Goal: Check status

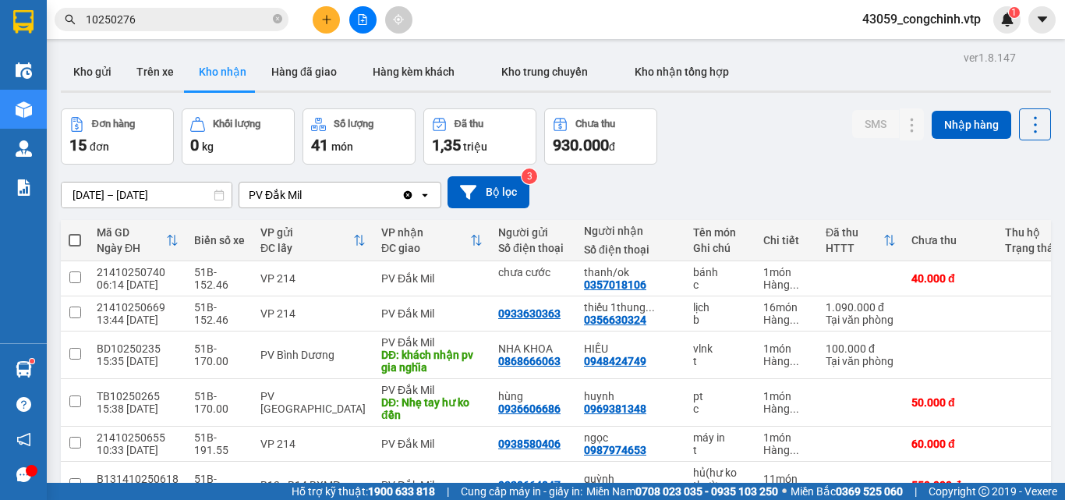
click at [775, 129] on div "Đơn hàng 15 đơn Khối lượng 0 kg Số lượng 41 món Đã thu 1,35 triệu Chưa thu 930.…" at bounding box center [556, 136] width 990 height 56
click at [149, 80] on button "Trên xe" at bounding box center [155, 71] width 62 height 37
type input "[DATE] – [DATE]"
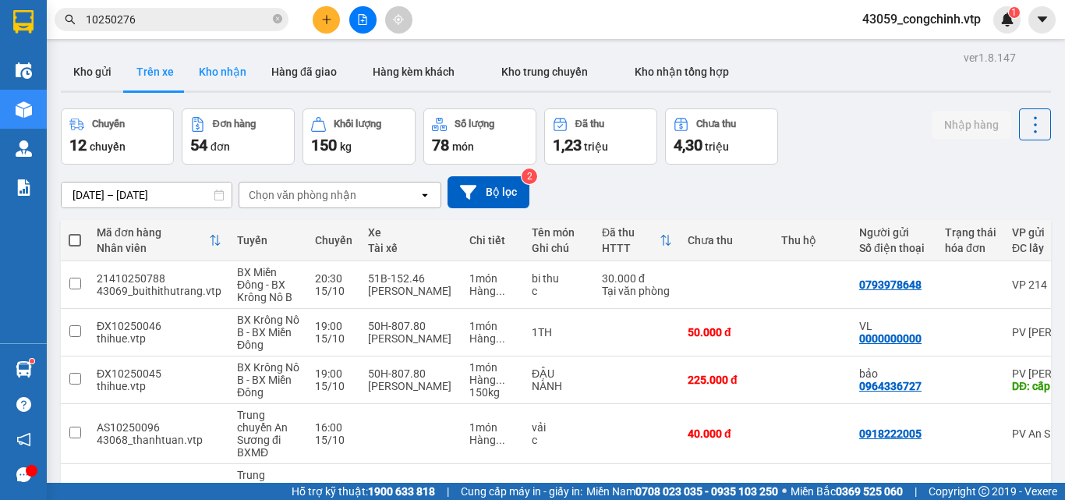
click at [218, 70] on button "Kho nhận" at bounding box center [222, 71] width 73 height 37
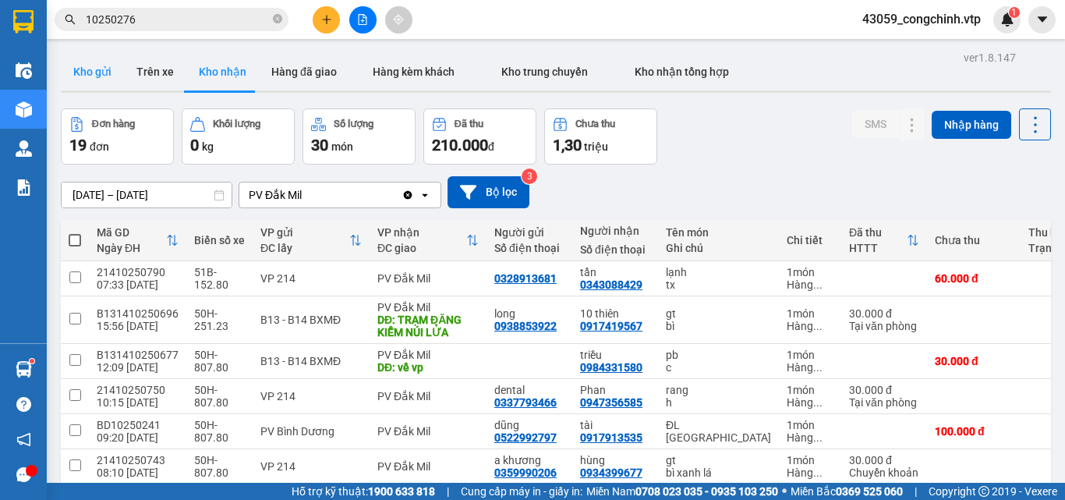
click at [87, 72] on button "Kho gửi" at bounding box center [92, 71] width 63 height 37
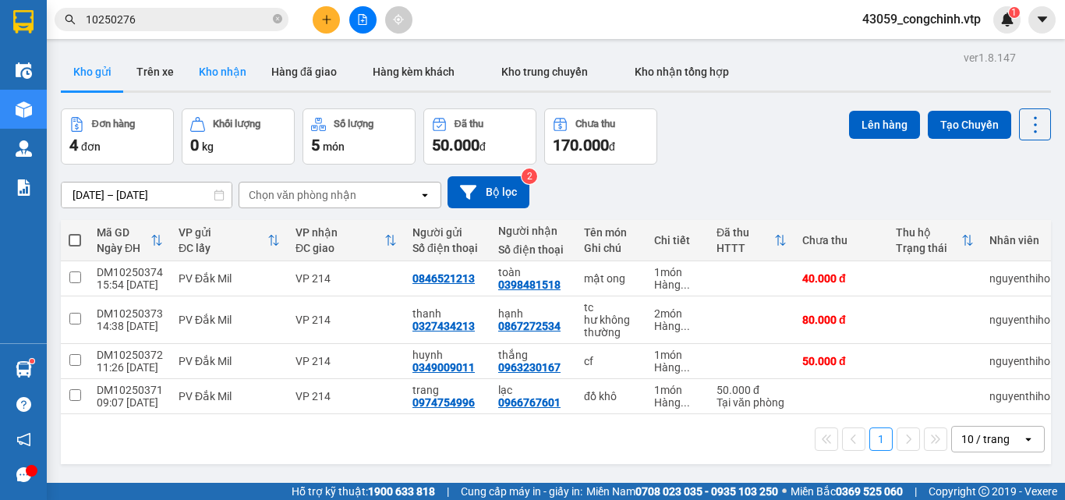
click at [205, 72] on button "Kho nhận" at bounding box center [222, 71] width 73 height 37
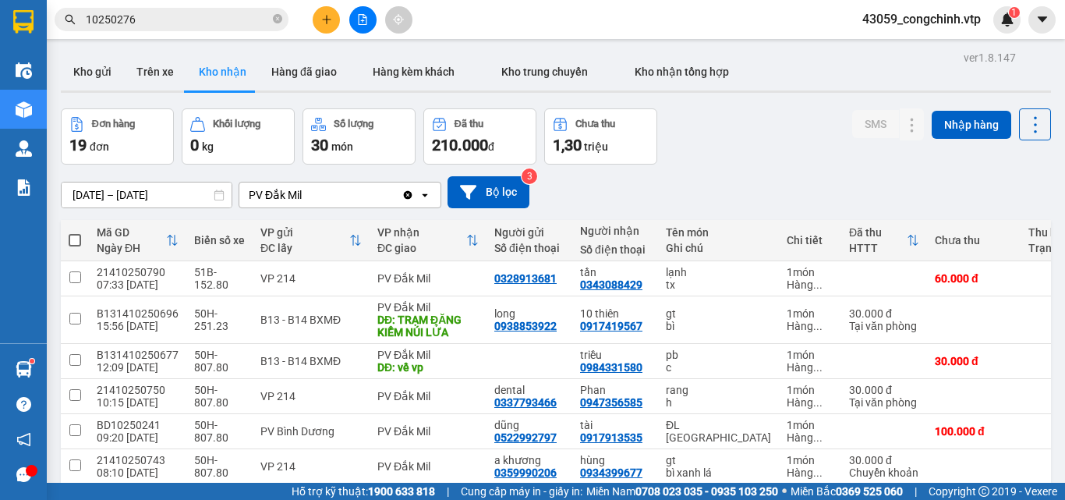
click at [406, 193] on icon "Clear value" at bounding box center [408, 195] width 12 height 12
click at [486, 189] on button "Bộ lọc" at bounding box center [489, 192] width 82 height 32
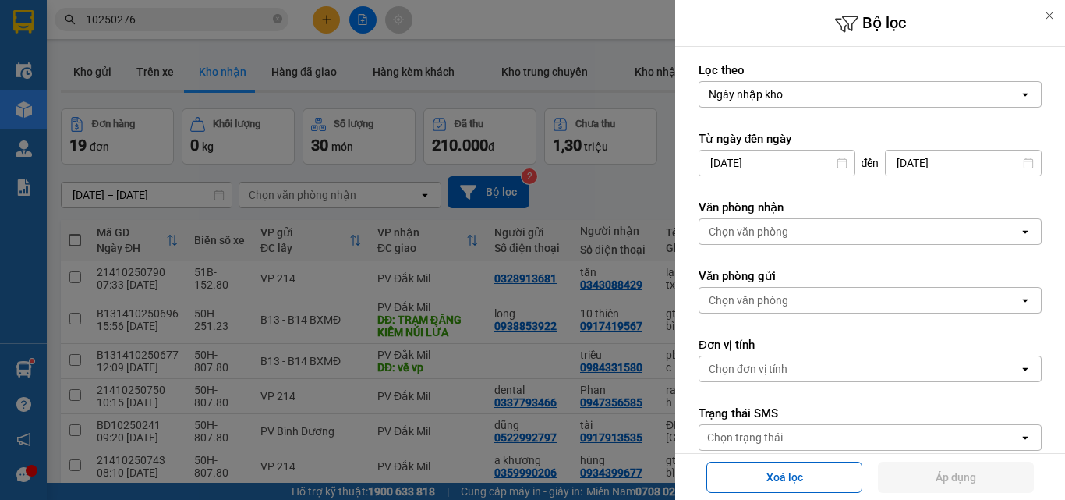
click at [855, 228] on div "Chọn văn phòng" at bounding box center [859, 231] width 320 height 25
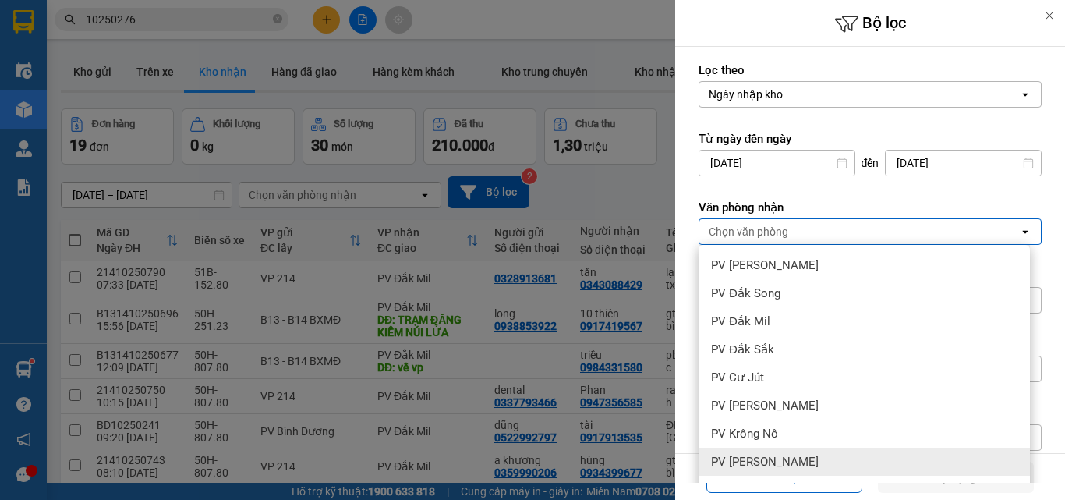
click at [746, 462] on span "PV [PERSON_NAME]" at bounding box center [765, 462] width 108 height 16
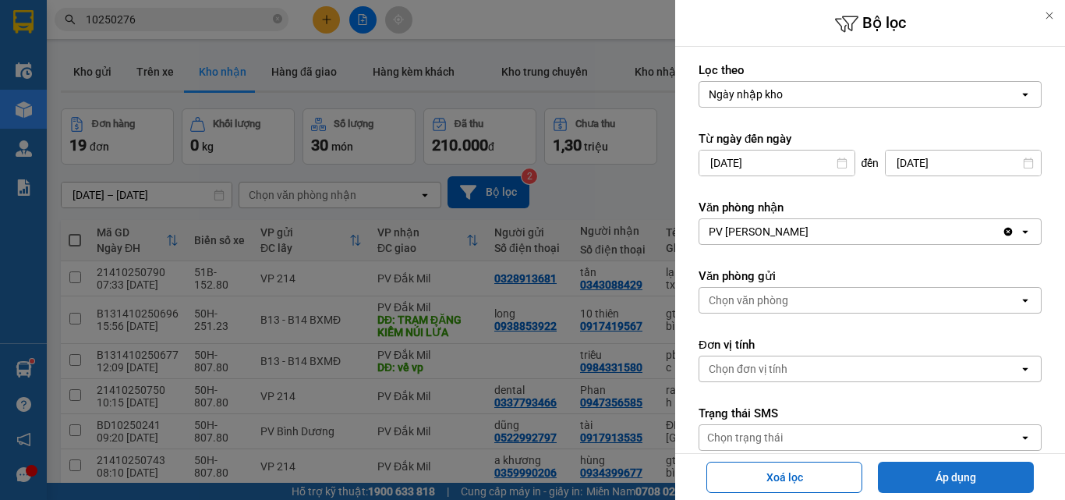
click at [977, 478] on button "Áp dụng" at bounding box center [956, 477] width 156 height 31
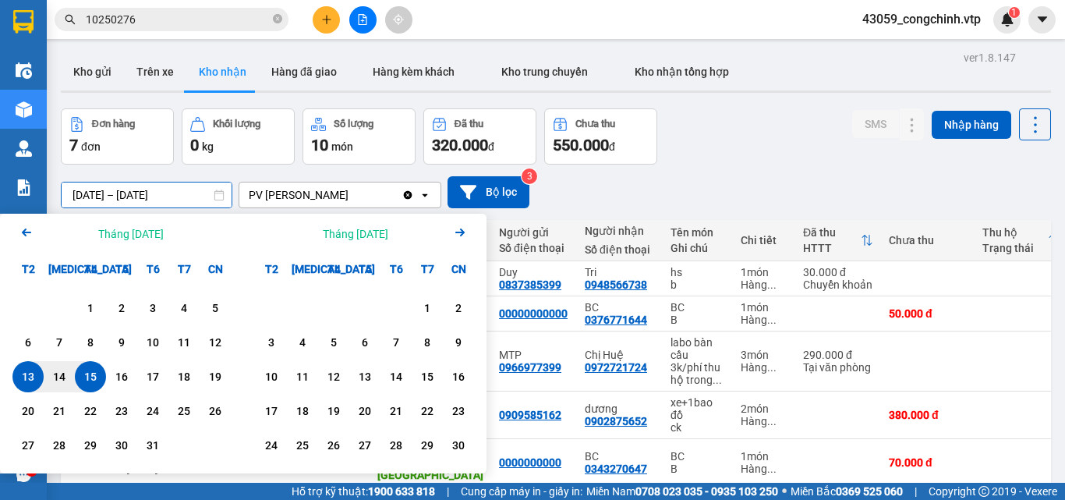
click at [103, 195] on input "[DATE] – [DATE]" at bounding box center [147, 194] width 170 height 25
click at [25, 229] on icon "Previous month." at bounding box center [26, 232] width 9 height 8
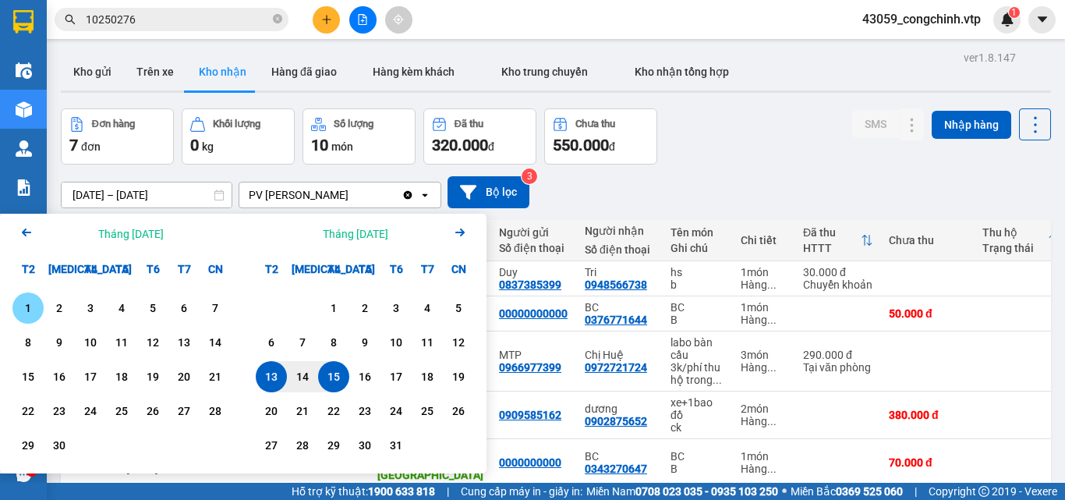
click at [23, 229] on icon "Arrow Left" at bounding box center [26, 232] width 19 height 19
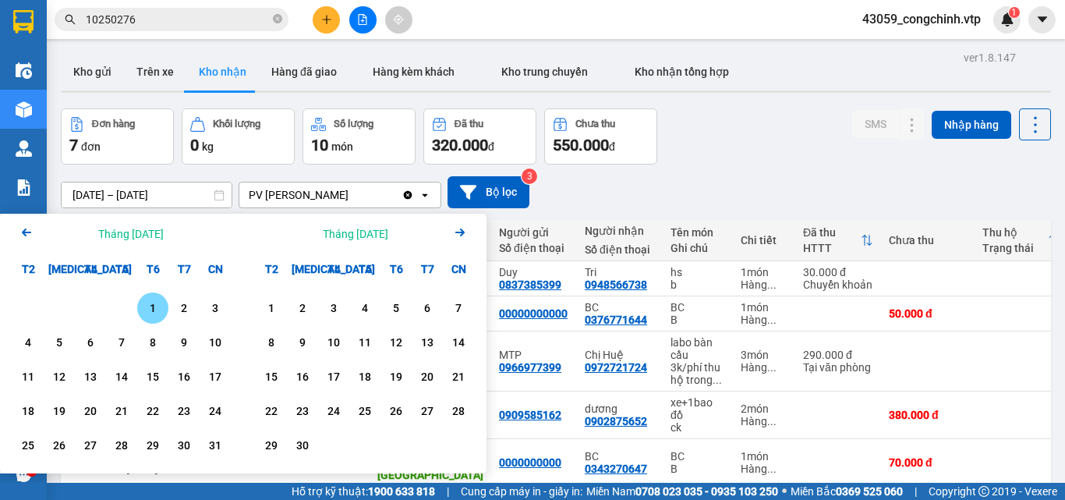
click at [148, 304] on div "1" at bounding box center [153, 308] width 22 height 19
click at [148, 193] on input "[DATE] – / /" at bounding box center [147, 194] width 170 height 25
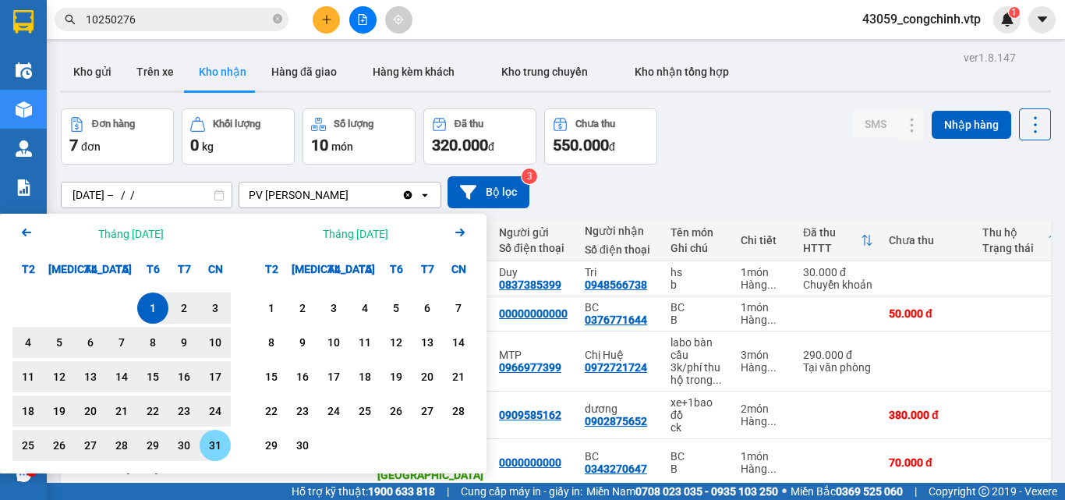
click at [222, 448] on div "31" at bounding box center [215, 445] width 22 height 19
type input "[DATE] – [DATE]"
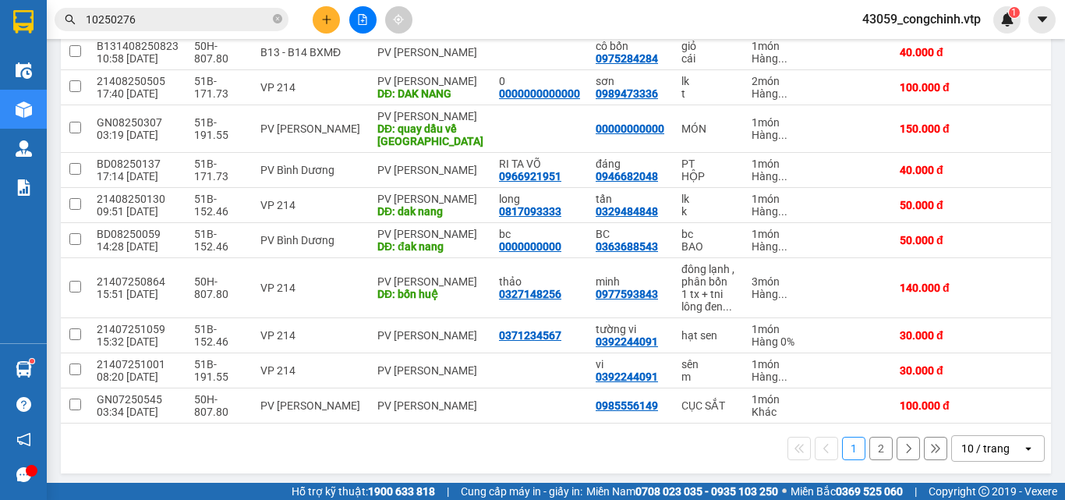
scroll to position [237, 0]
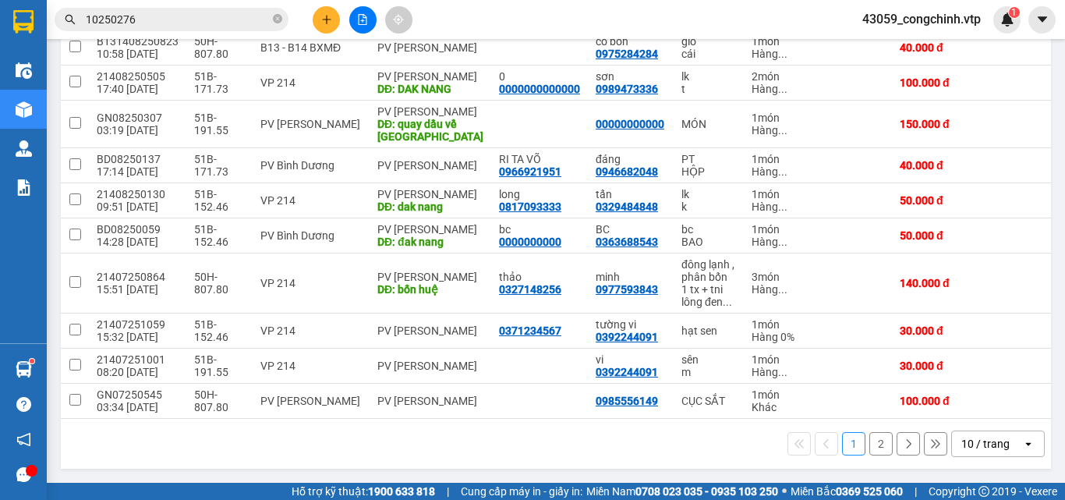
click at [995, 455] on div "10 / trang" at bounding box center [987, 443] width 70 height 25
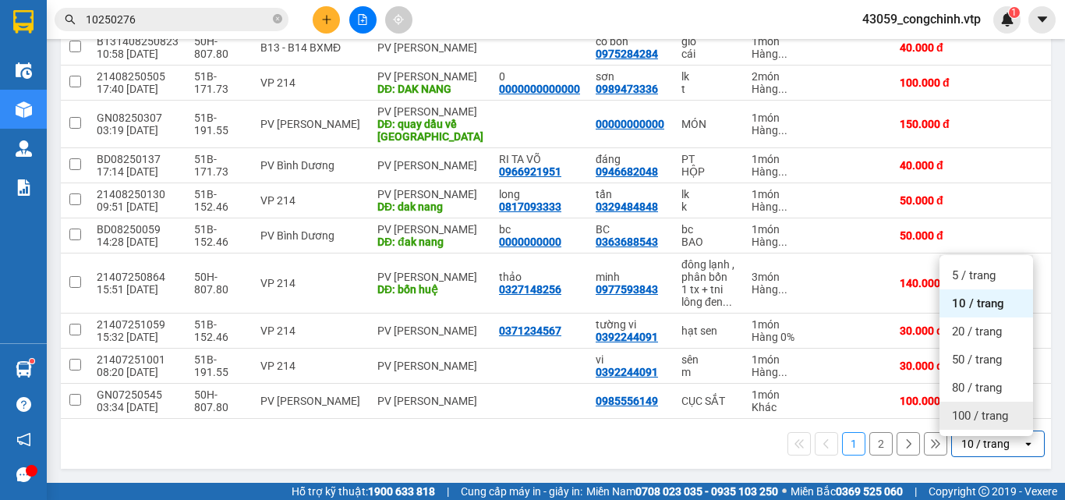
click at [955, 408] on span "100 / trang" at bounding box center [980, 416] width 56 height 16
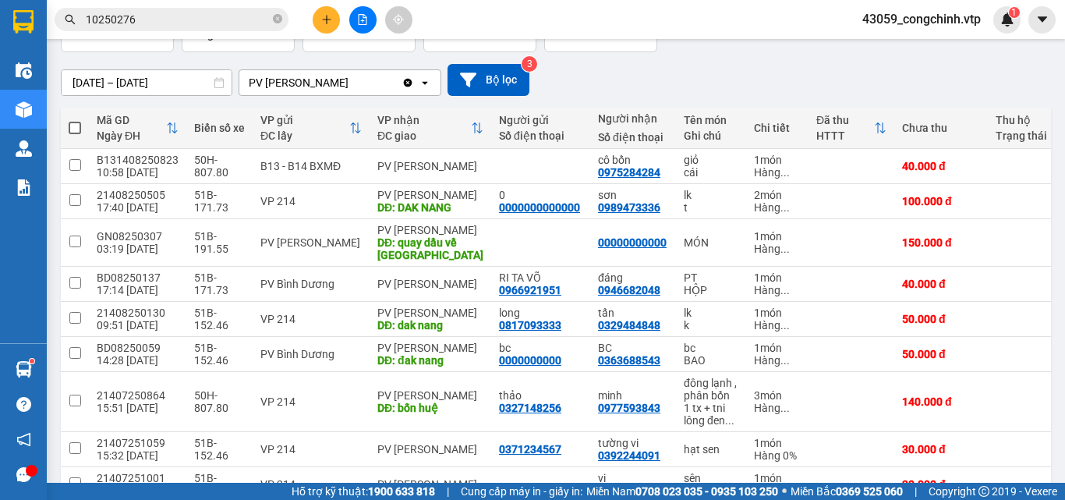
scroll to position [0, 0]
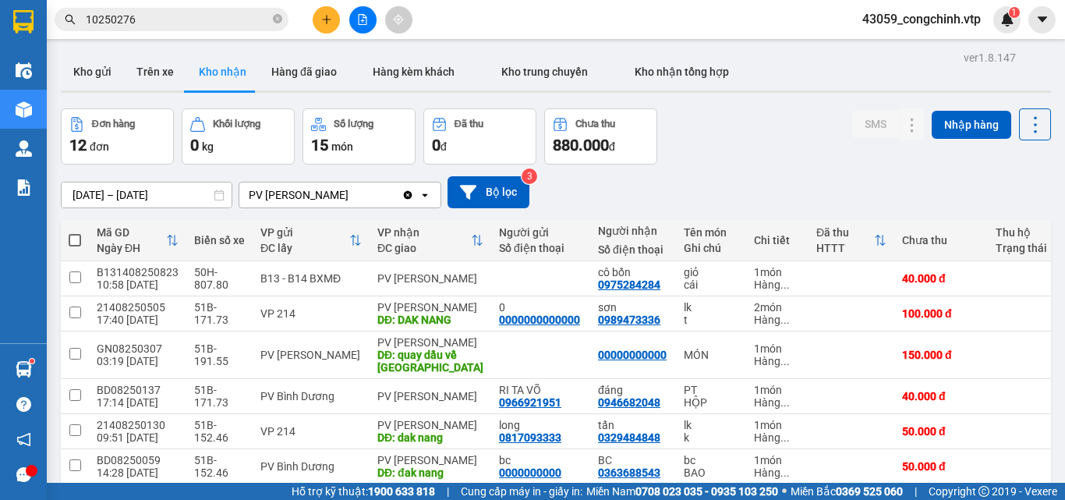
click at [384, 193] on div "PV [PERSON_NAME]" at bounding box center [320, 194] width 162 height 25
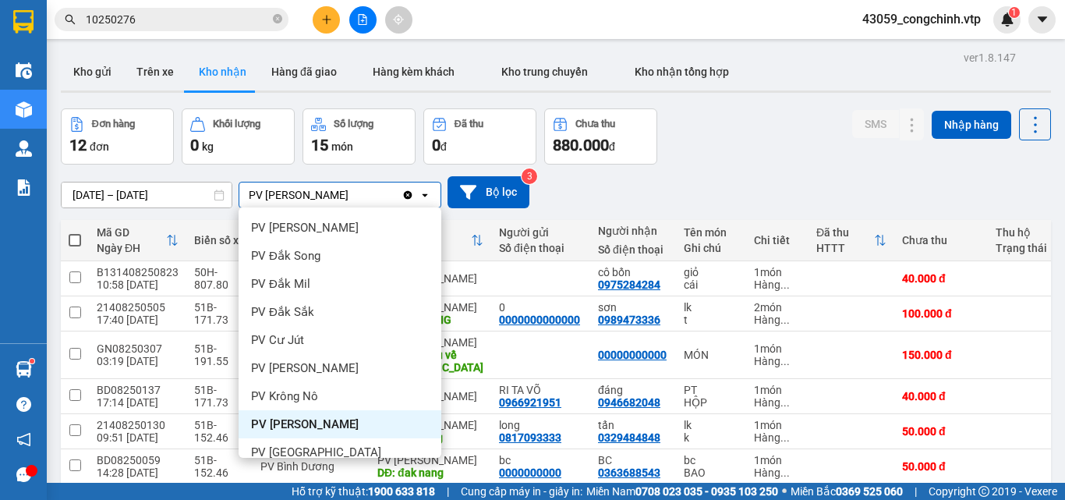
click at [305, 422] on span "PV [PERSON_NAME]" at bounding box center [305, 424] width 108 height 16
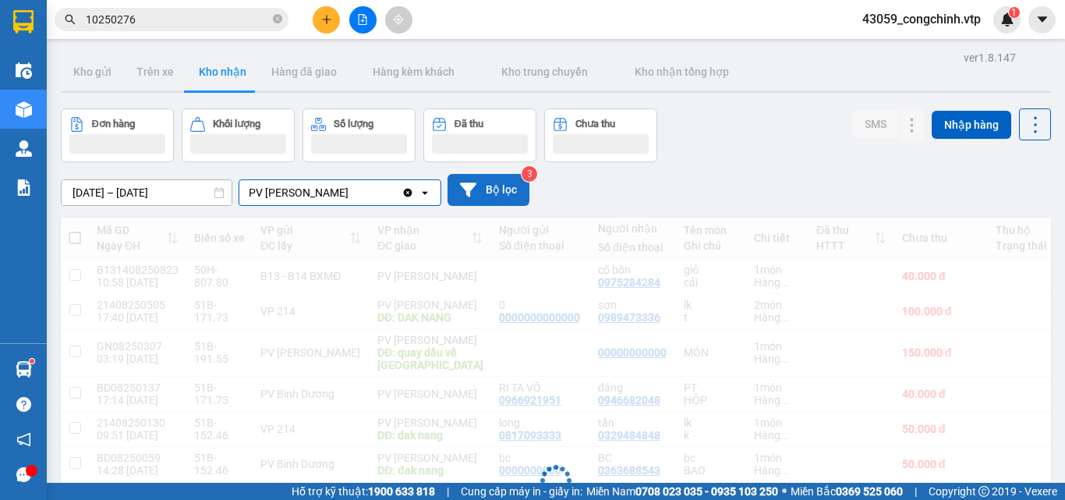
click at [485, 186] on button "Bộ lọc" at bounding box center [489, 190] width 82 height 32
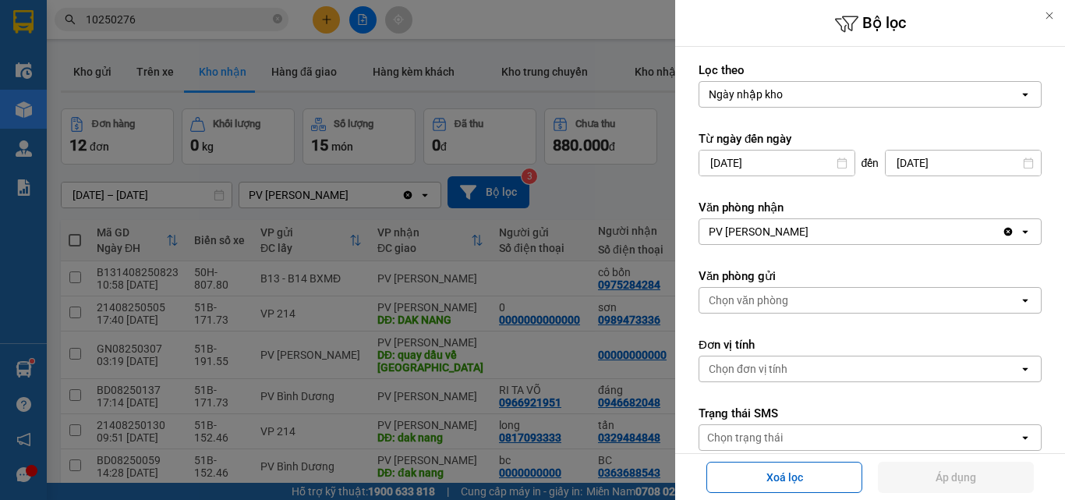
click at [614, 9] on div at bounding box center [532, 250] width 1065 height 500
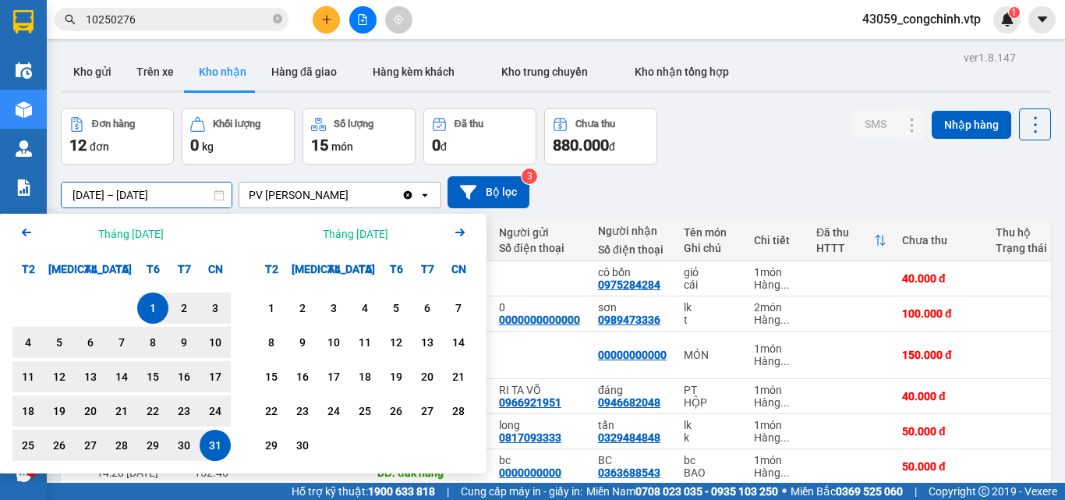
click at [80, 190] on input "[DATE] – [DATE]" at bounding box center [147, 194] width 170 height 25
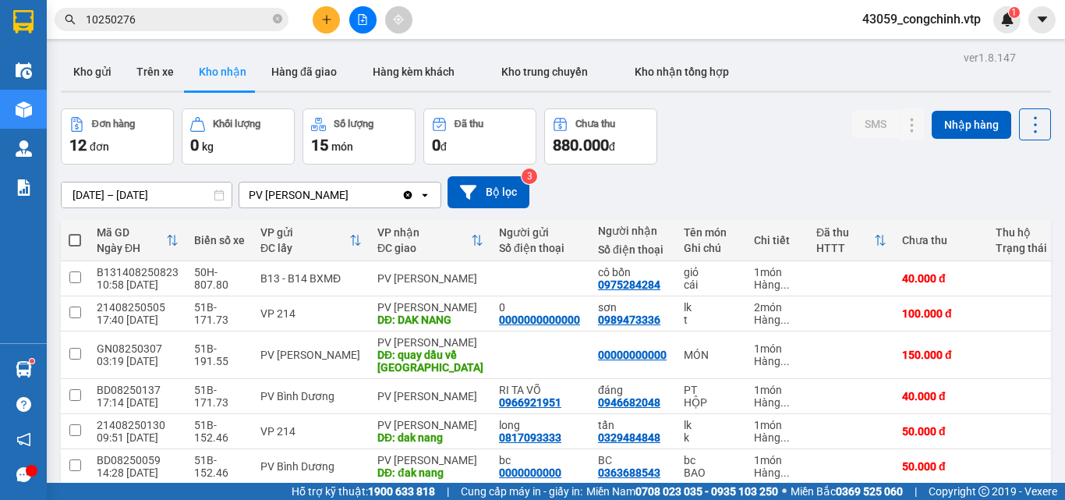
click at [763, 183] on div "[DATE] – [DATE] Press the down arrow key to interact with the calendar and sele…" at bounding box center [556, 192] width 990 height 32
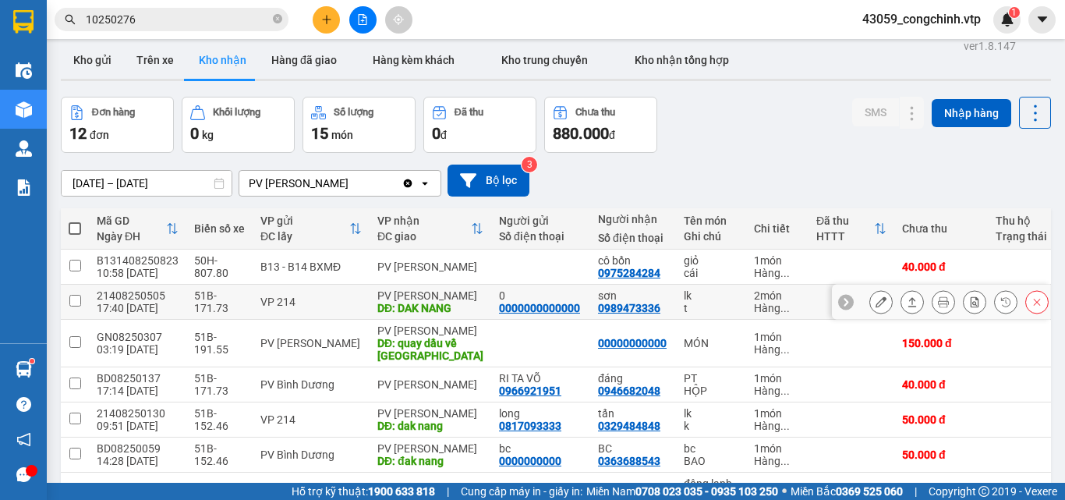
scroll to position [11, 0]
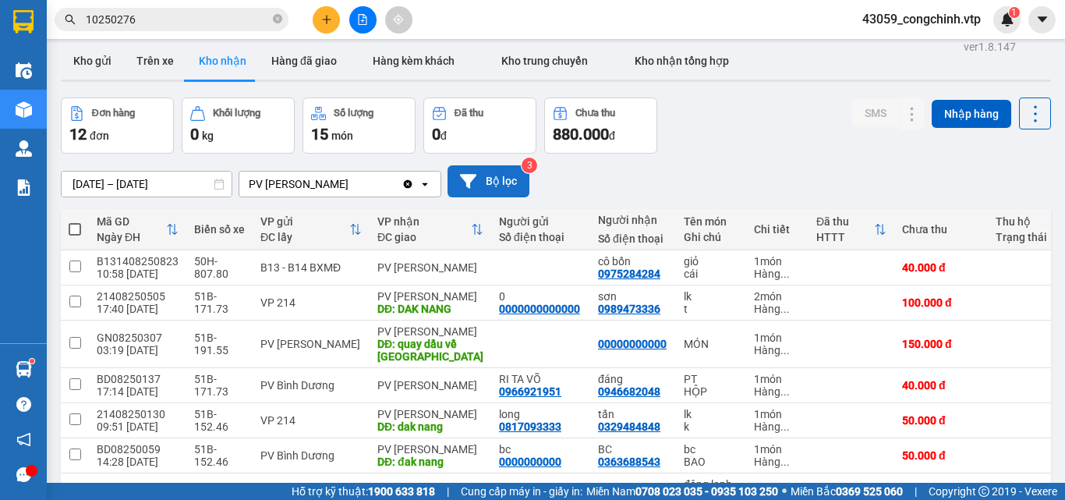
click at [495, 179] on button "Bộ lọc" at bounding box center [489, 181] width 82 height 32
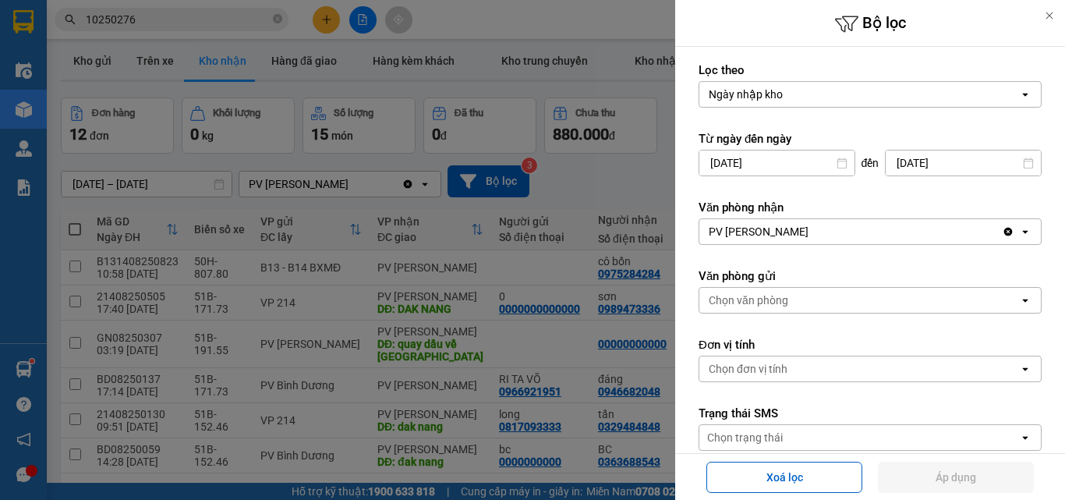
click at [862, 96] on div "Ngày nhập kho" at bounding box center [859, 94] width 320 height 25
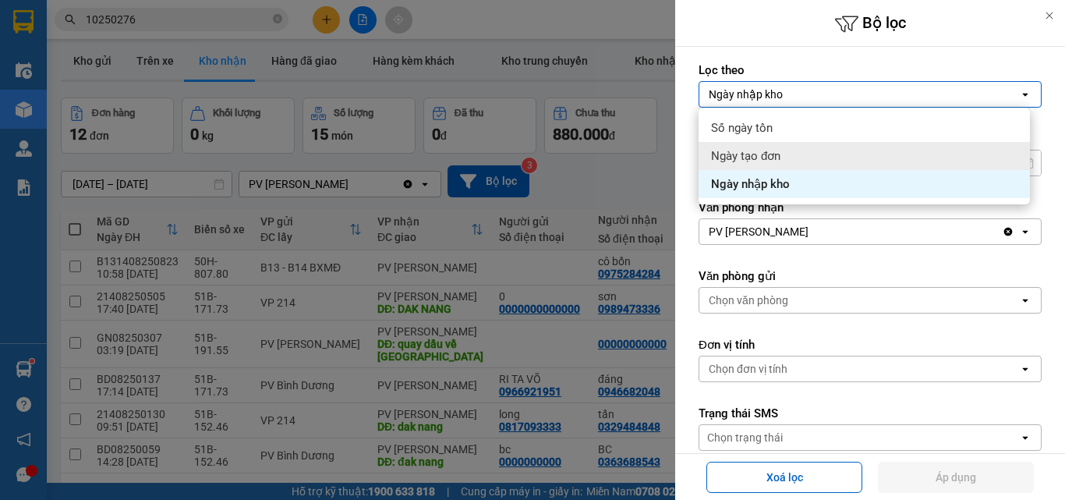
click at [767, 152] on span "Ngày tạo đơn" at bounding box center [745, 156] width 69 height 16
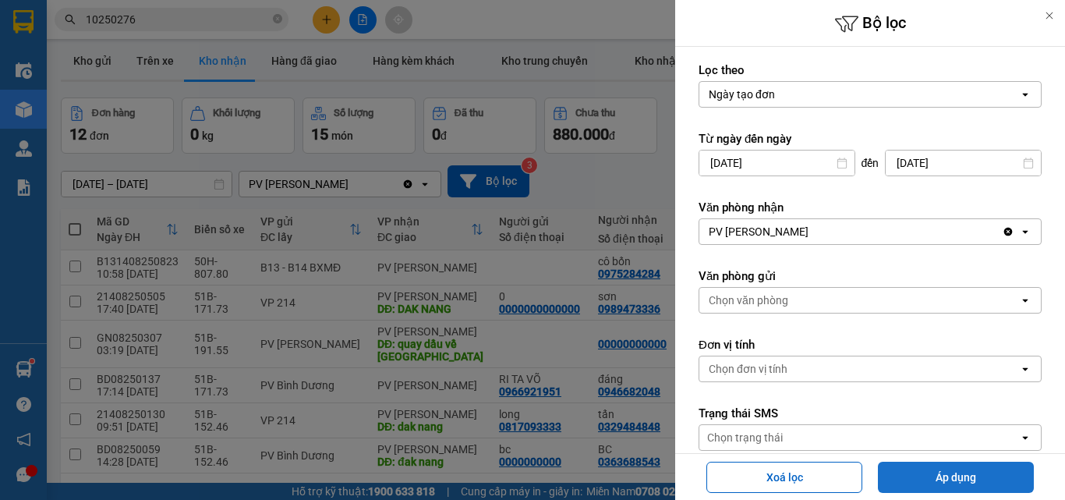
click at [957, 470] on button "Áp dụng" at bounding box center [956, 477] width 156 height 31
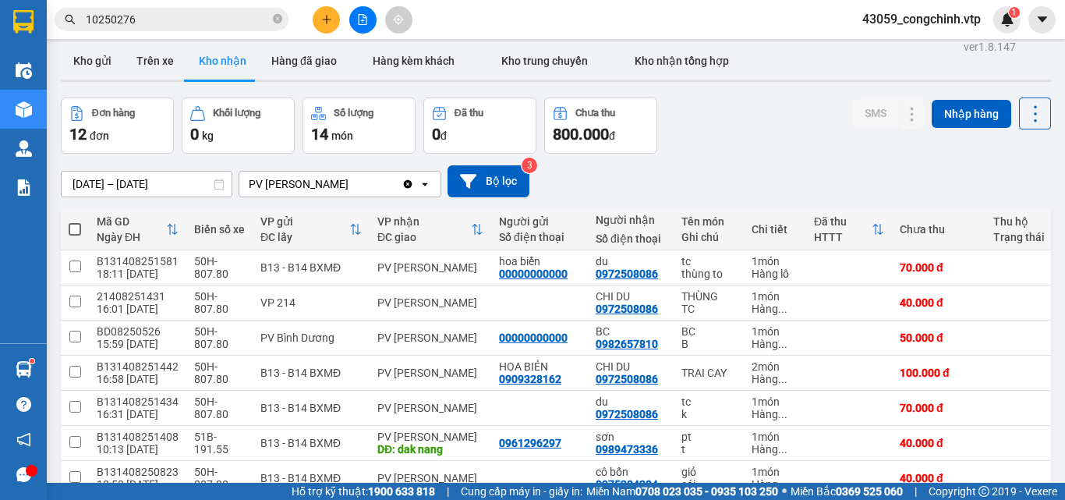
scroll to position [282, 0]
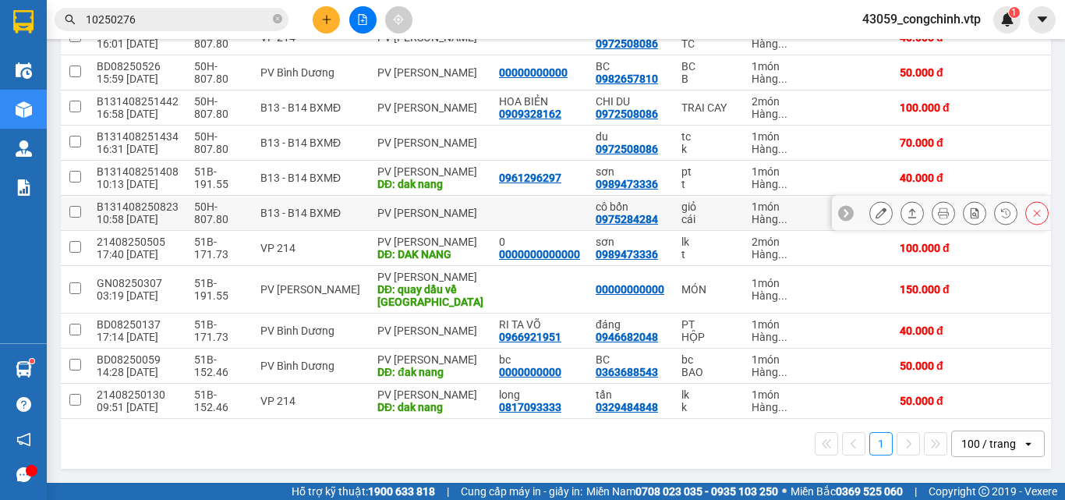
click at [709, 200] on div "giỏ" at bounding box center [709, 206] width 55 height 12
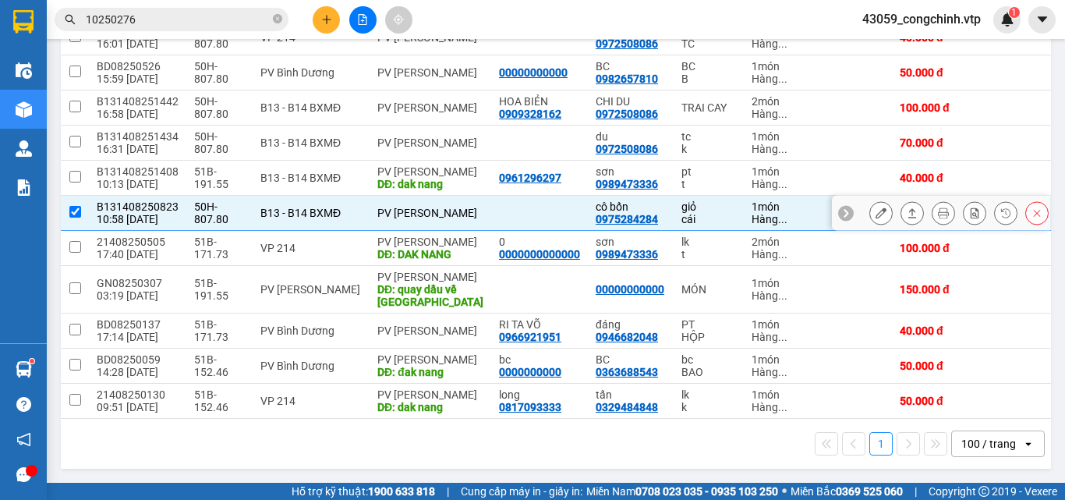
click at [76, 206] on input "checkbox" at bounding box center [75, 212] width 12 height 12
checkbox input "false"
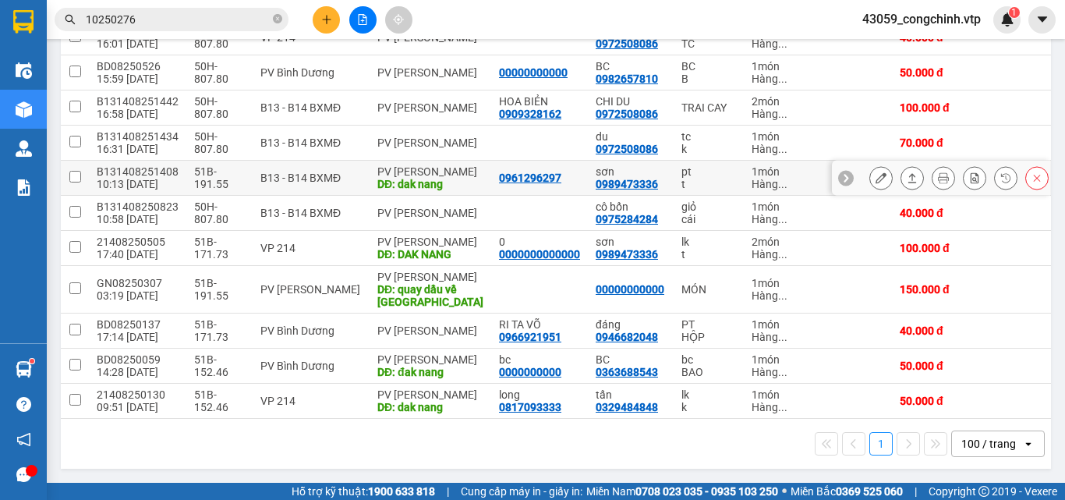
scroll to position [0, 0]
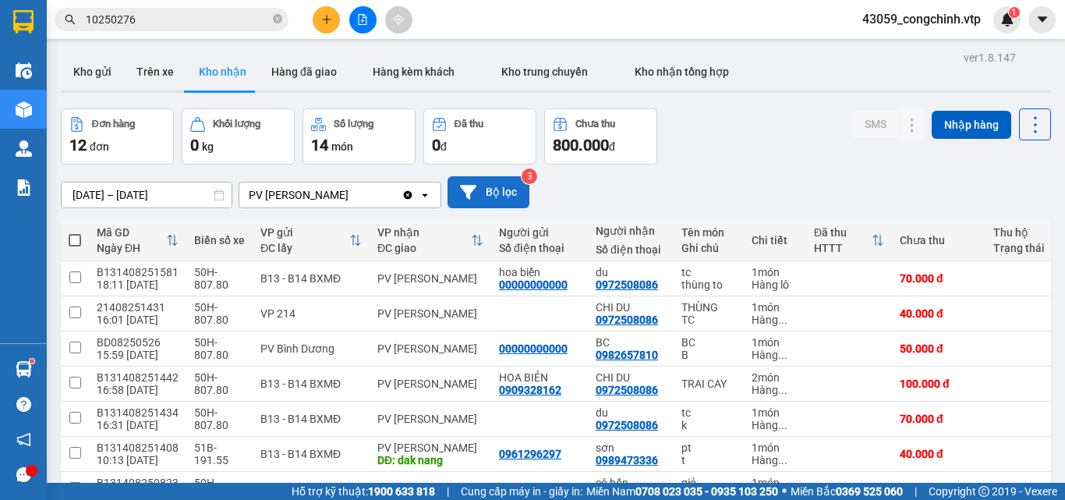
click at [487, 195] on button "Bộ lọc" at bounding box center [489, 192] width 82 height 32
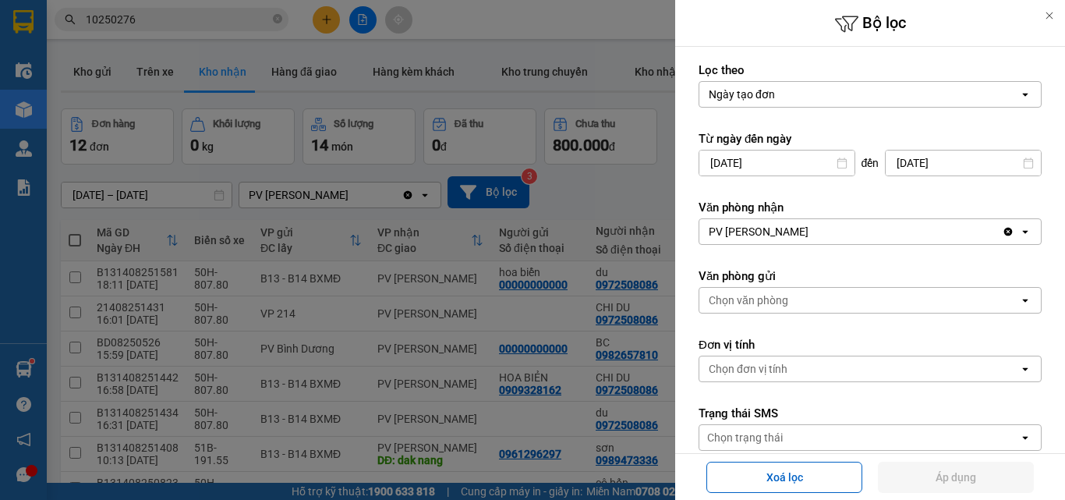
click at [628, 206] on div at bounding box center [532, 250] width 1065 height 500
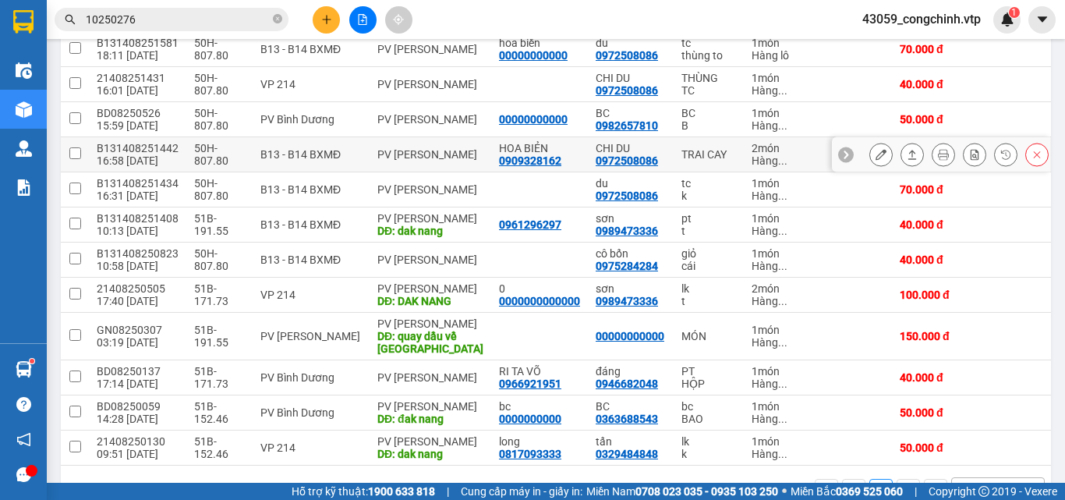
scroll to position [282, 0]
